Goal: Transaction & Acquisition: Purchase product/service

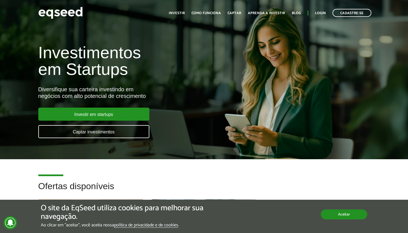
click at [360, 217] on button "Aceitar" at bounding box center [344, 215] width 46 height 10
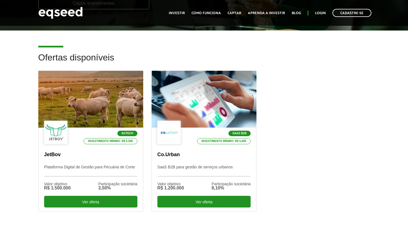
scroll to position [131, 0]
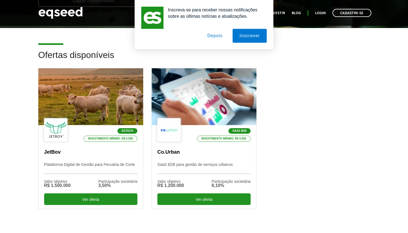
click at [217, 36] on button "Depois" at bounding box center [214, 36] width 29 height 14
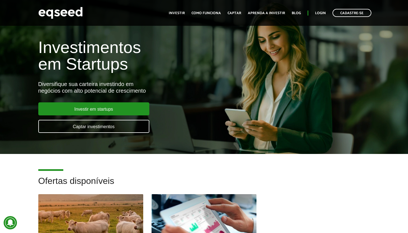
scroll to position [10, 0]
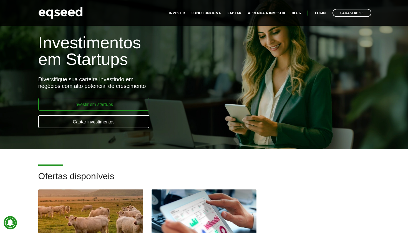
click at [122, 109] on link "Investir em startups" at bounding box center [93, 104] width 111 height 13
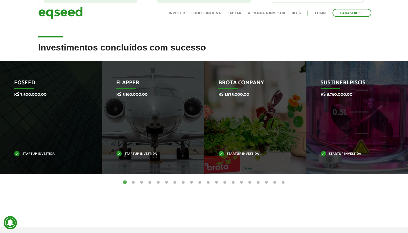
scroll to position [201, 0]
click at [133, 183] on button "2" at bounding box center [133, 183] width 6 height 6
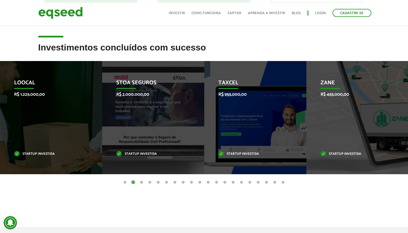
click at [143, 183] on button "3" at bounding box center [142, 183] width 6 height 6
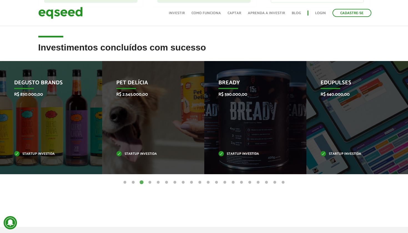
click at [149, 182] on button "4" at bounding box center [150, 183] width 6 height 6
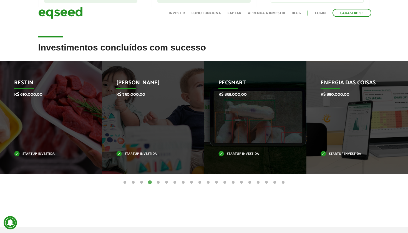
click at [158, 182] on button "5" at bounding box center [158, 183] width 6 height 6
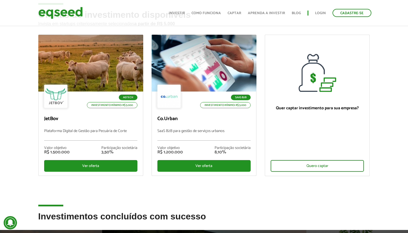
scroll to position [32, 0]
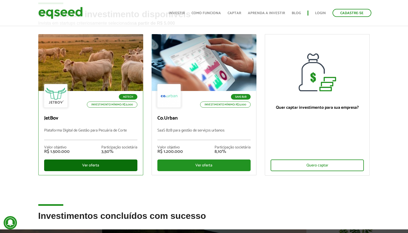
click at [121, 166] on div "Ver oferta" at bounding box center [90, 166] width 93 height 12
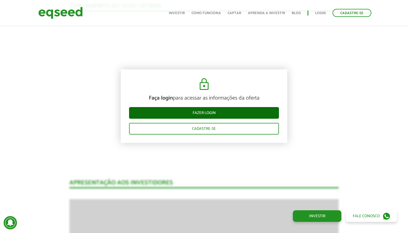
scroll to position [593, 0]
